Goal: Information Seeking & Learning: Learn about a topic

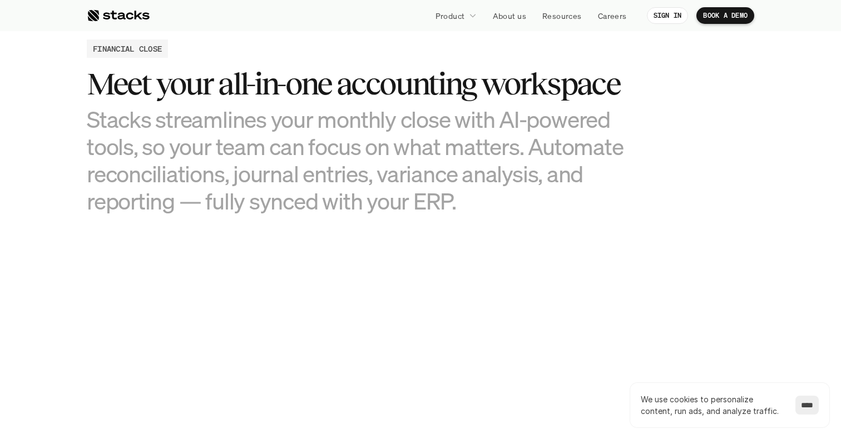
scroll to position [1121, 0]
click at [508, 12] on p "About us" at bounding box center [509, 16] width 33 height 12
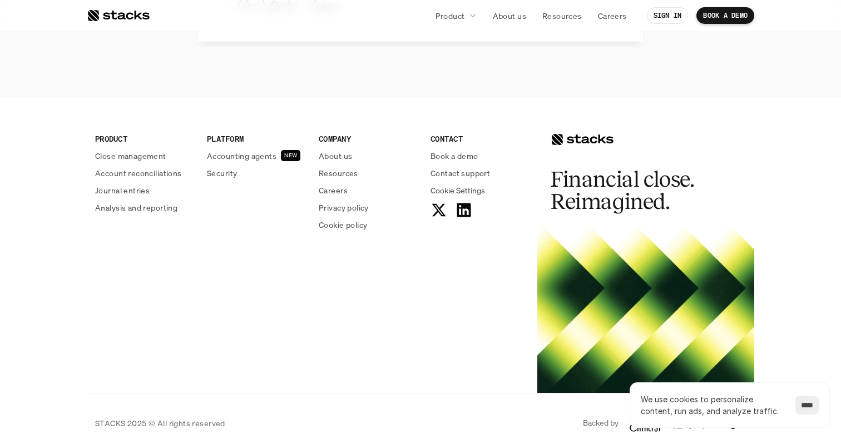
scroll to position [1370, 0]
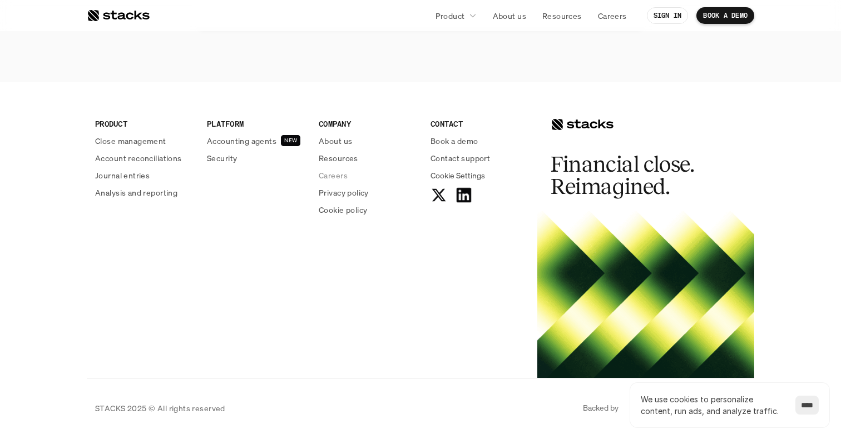
click at [461, 194] on use at bounding box center [464, 194] width 14 height 14
